Goal: Browse casually

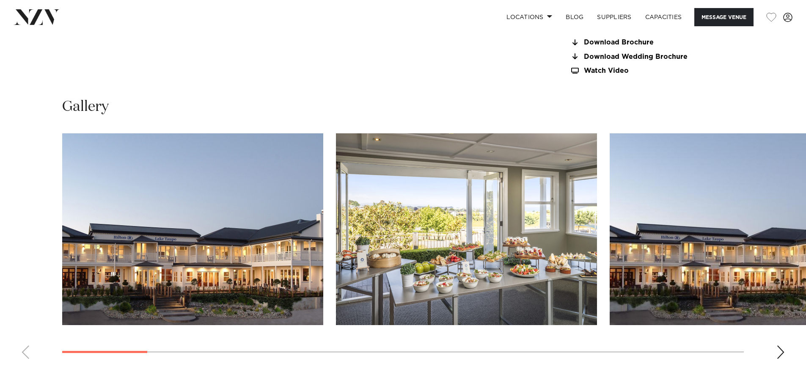
scroll to position [846, 0]
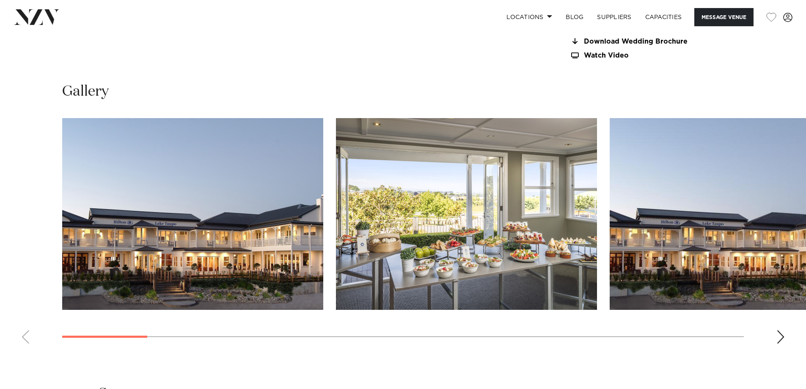
click at [780, 339] on div "Next slide" at bounding box center [780, 337] width 8 height 14
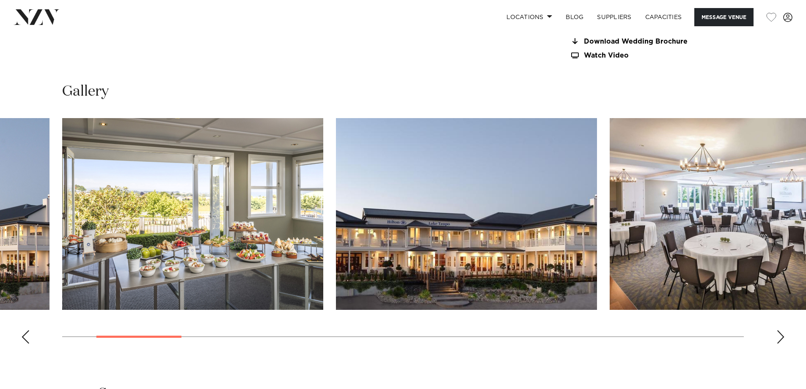
click at [780, 339] on div "Next slide" at bounding box center [780, 337] width 8 height 14
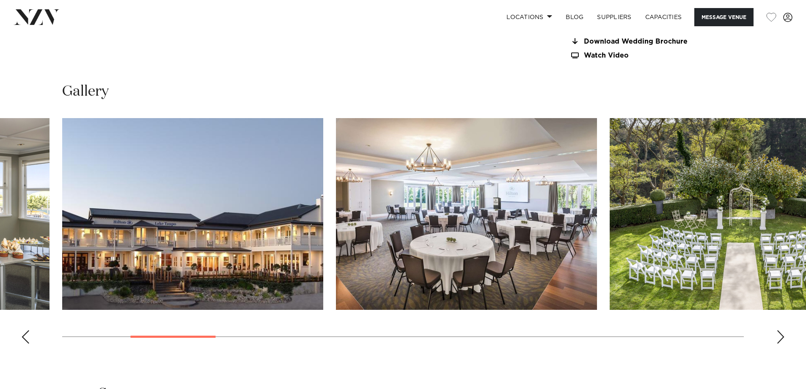
click at [780, 339] on div "Next slide" at bounding box center [780, 337] width 8 height 14
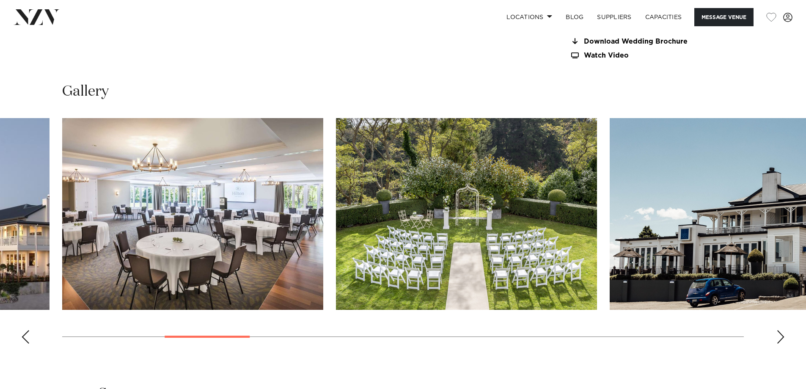
click at [780, 339] on div "Next slide" at bounding box center [780, 337] width 8 height 14
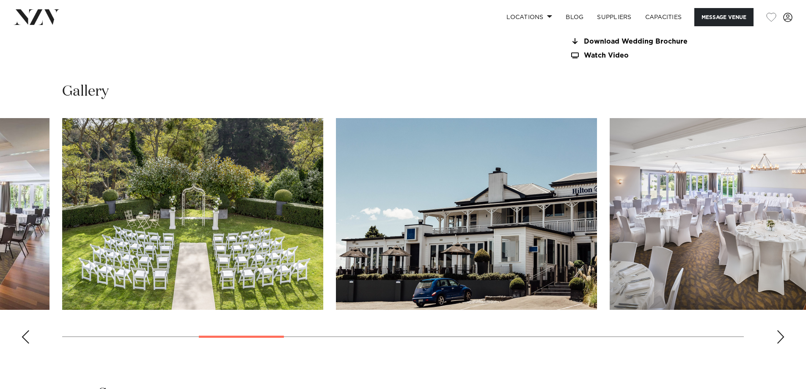
click at [780, 339] on div "Next slide" at bounding box center [780, 337] width 8 height 14
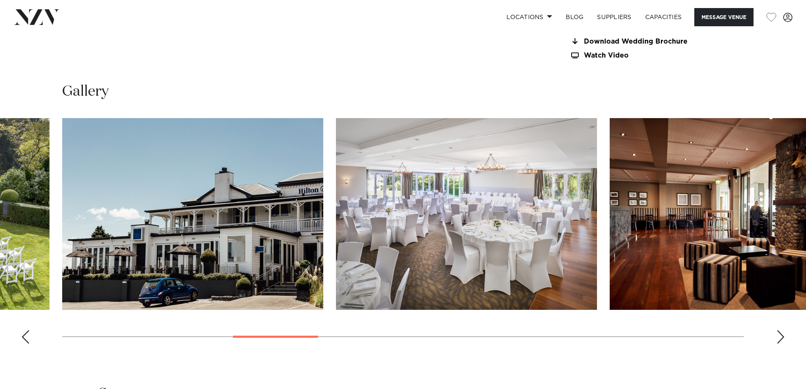
click at [780, 339] on div "Next slide" at bounding box center [780, 337] width 8 height 14
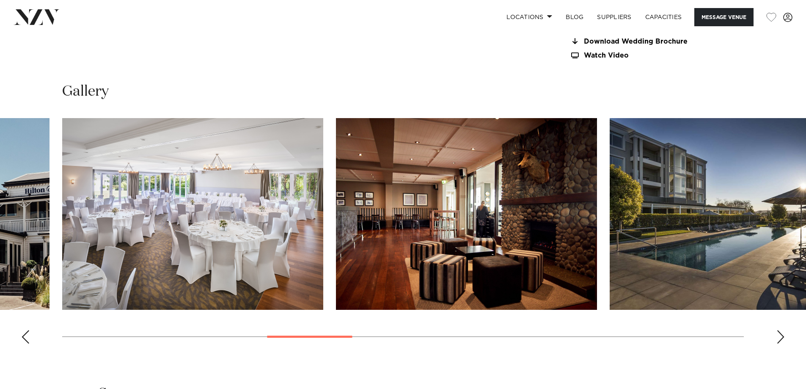
click at [780, 339] on div "Next slide" at bounding box center [780, 337] width 8 height 14
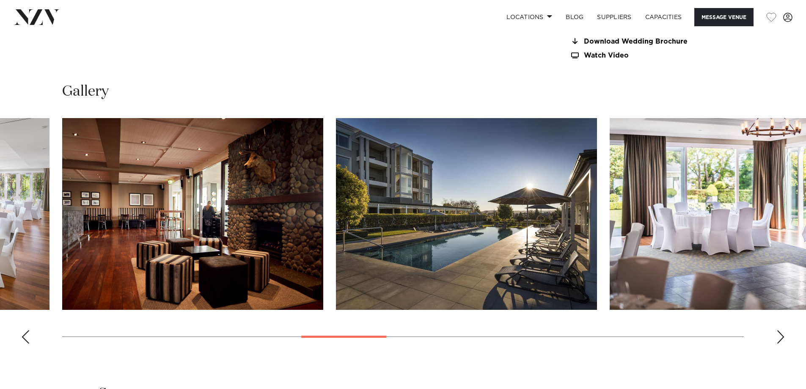
click at [780, 339] on div "Next slide" at bounding box center [780, 337] width 8 height 14
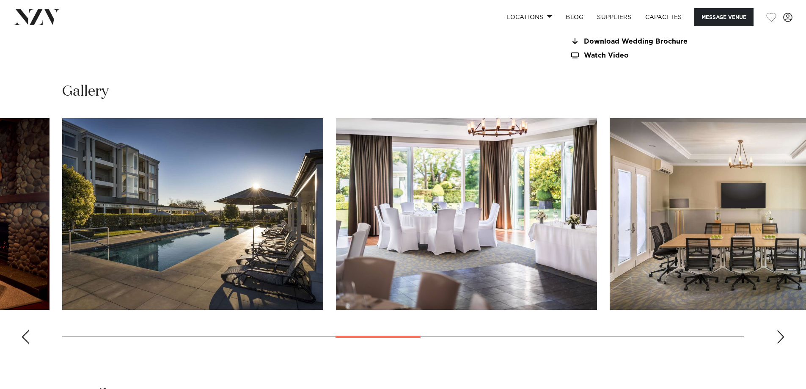
click at [780, 339] on div "Next slide" at bounding box center [780, 337] width 8 height 14
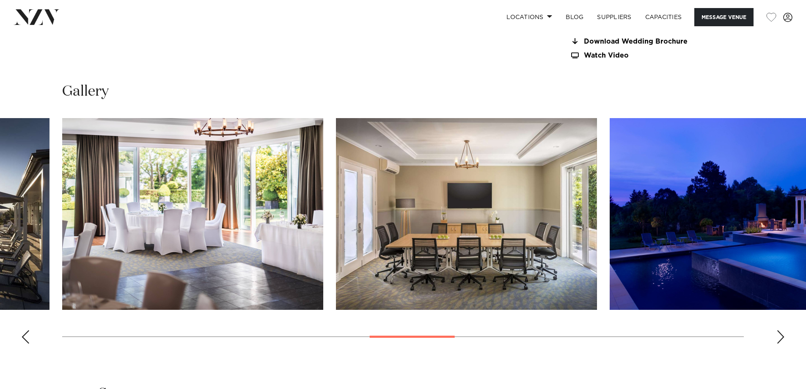
click at [780, 339] on div "Next slide" at bounding box center [780, 337] width 8 height 14
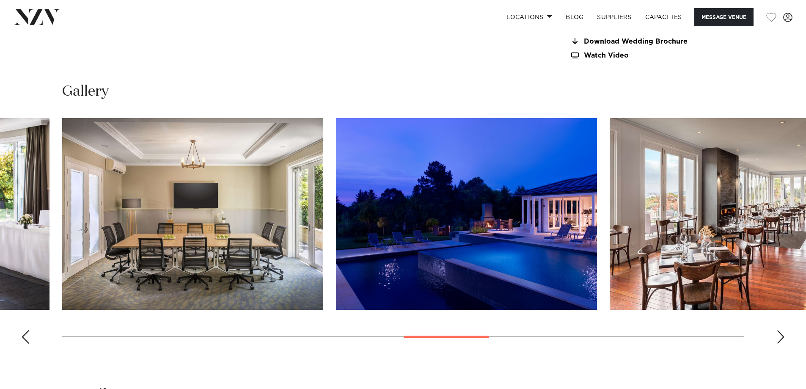
click at [780, 339] on div "Next slide" at bounding box center [780, 337] width 8 height 14
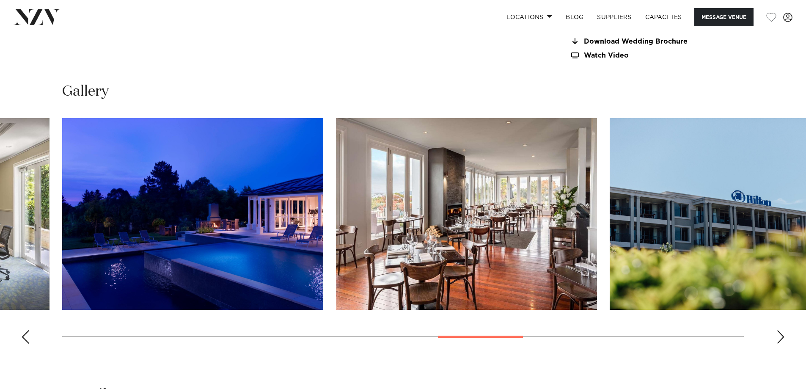
click at [780, 339] on div "Next slide" at bounding box center [780, 337] width 8 height 14
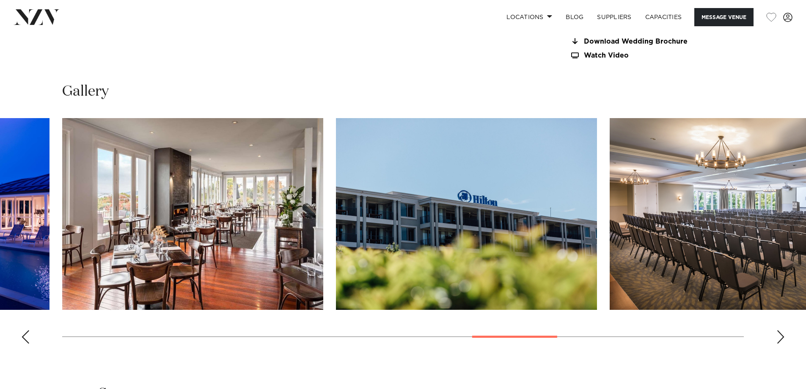
click at [780, 339] on div "Next slide" at bounding box center [780, 337] width 8 height 14
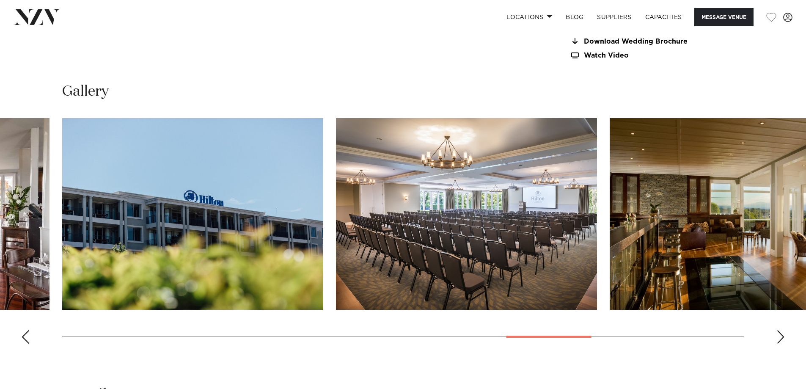
click at [780, 339] on div "Next slide" at bounding box center [780, 337] width 8 height 14
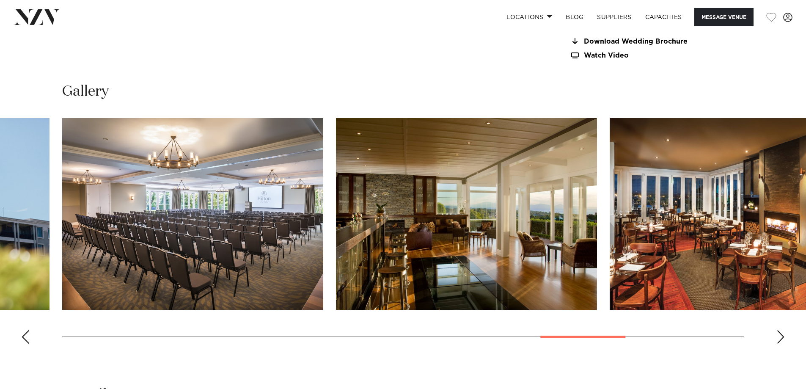
click at [780, 339] on div "Next slide" at bounding box center [780, 337] width 8 height 14
